Goal: Transaction & Acquisition: Purchase product/service

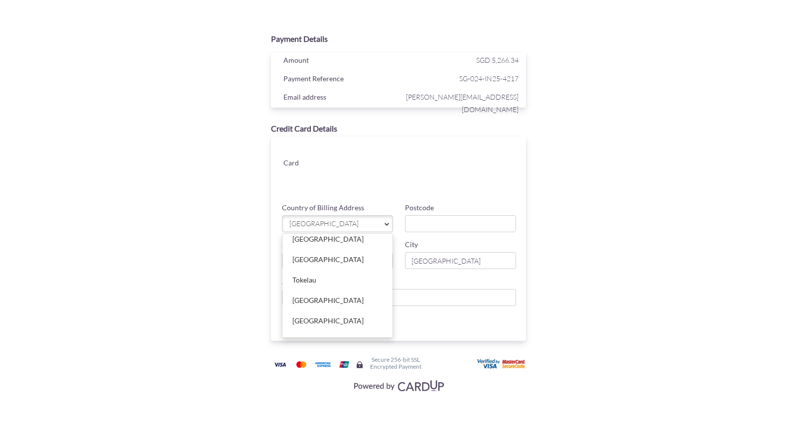
scroll to position [4459, 0]
click at [304, 275] on link "[GEOGRAPHIC_DATA]" at bounding box center [337, 277] width 110 height 20
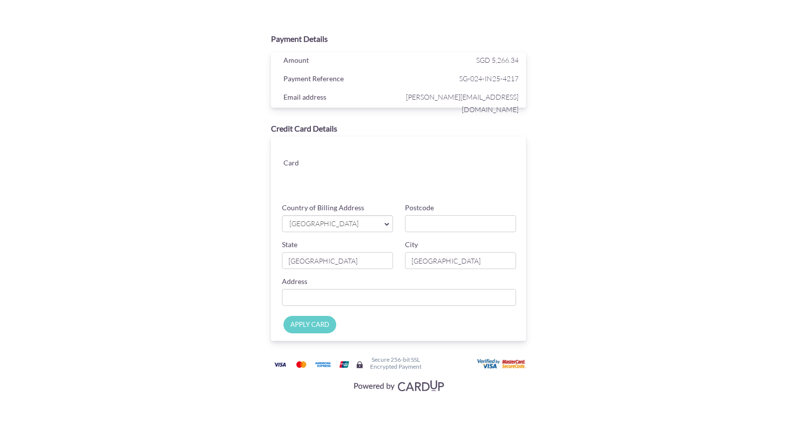
click at [418, 209] on label "Postcode" at bounding box center [419, 208] width 29 height 10
click at [418, 215] on input "Postcode" at bounding box center [460, 223] width 111 height 17
click at [417, 215] on div "Postcode" at bounding box center [460, 217] width 123 height 29
click at [414, 222] on input "Postcode" at bounding box center [460, 223] width 111 height 17
type input "333"
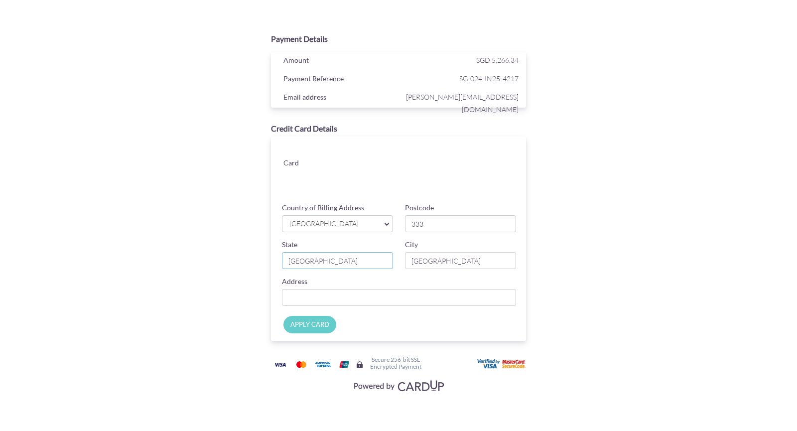
click at [324, 259] on input "[GEOGRAPHIC_DATA]" at bounding box center [337, 260] width 111 height 17
click at [329, 263] on input "[GEOGRAPHIC_DATA]" at bounding box center [337, 260] width 111 height 17
click at [421, 297] on input "Country of Billing Address" at bounding box center [399, 297] width 234 height 17
type input "[STREET_ADDRESS]"
click at [321, 330] on input "APPLY CARD" at bounding box center [309, 324] width 53 height 17
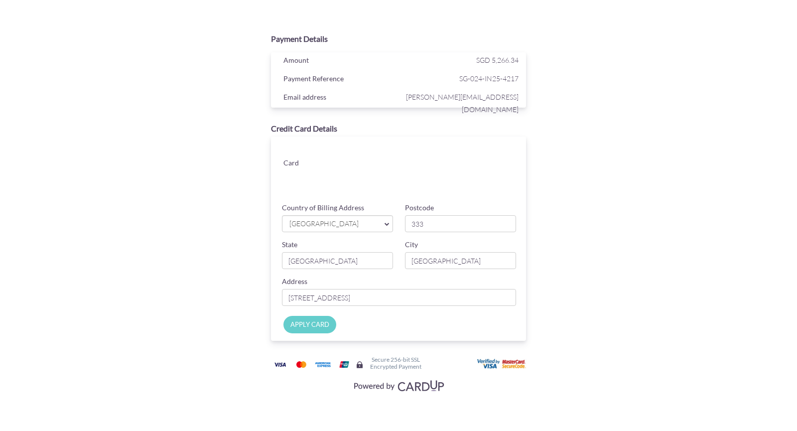
type input "Applying..."
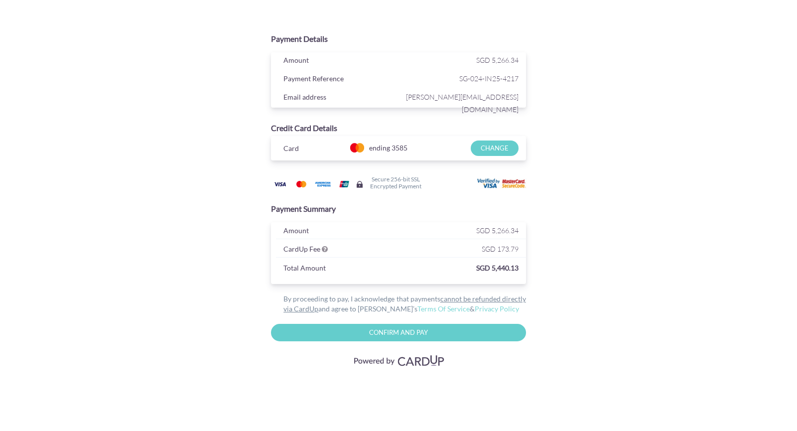
click at [440, 335] on input "Confirm and Pay" at bounding box center [398, 332] width 255 height 17
type input "Please wait..."
